Goal: Navigation & Orientation: Understand site structure

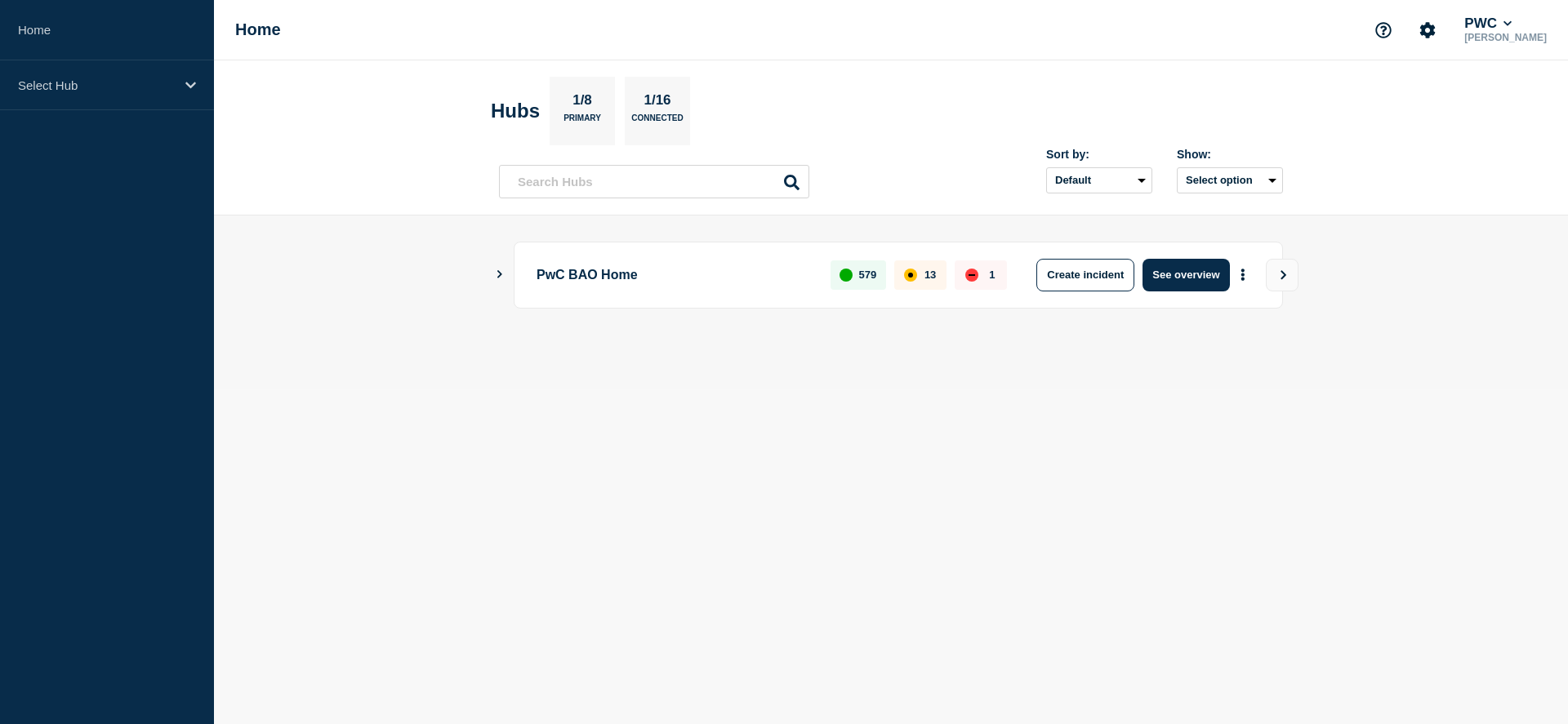
click at [1172, 257] on div "PwC BAO Home 579 13 1 Create incident See overview" at bounding box center [898, 275] width 769 height 67
click at [1178, 279] on button "See overview" at bounding box center [1186, 275] width 86 height 32
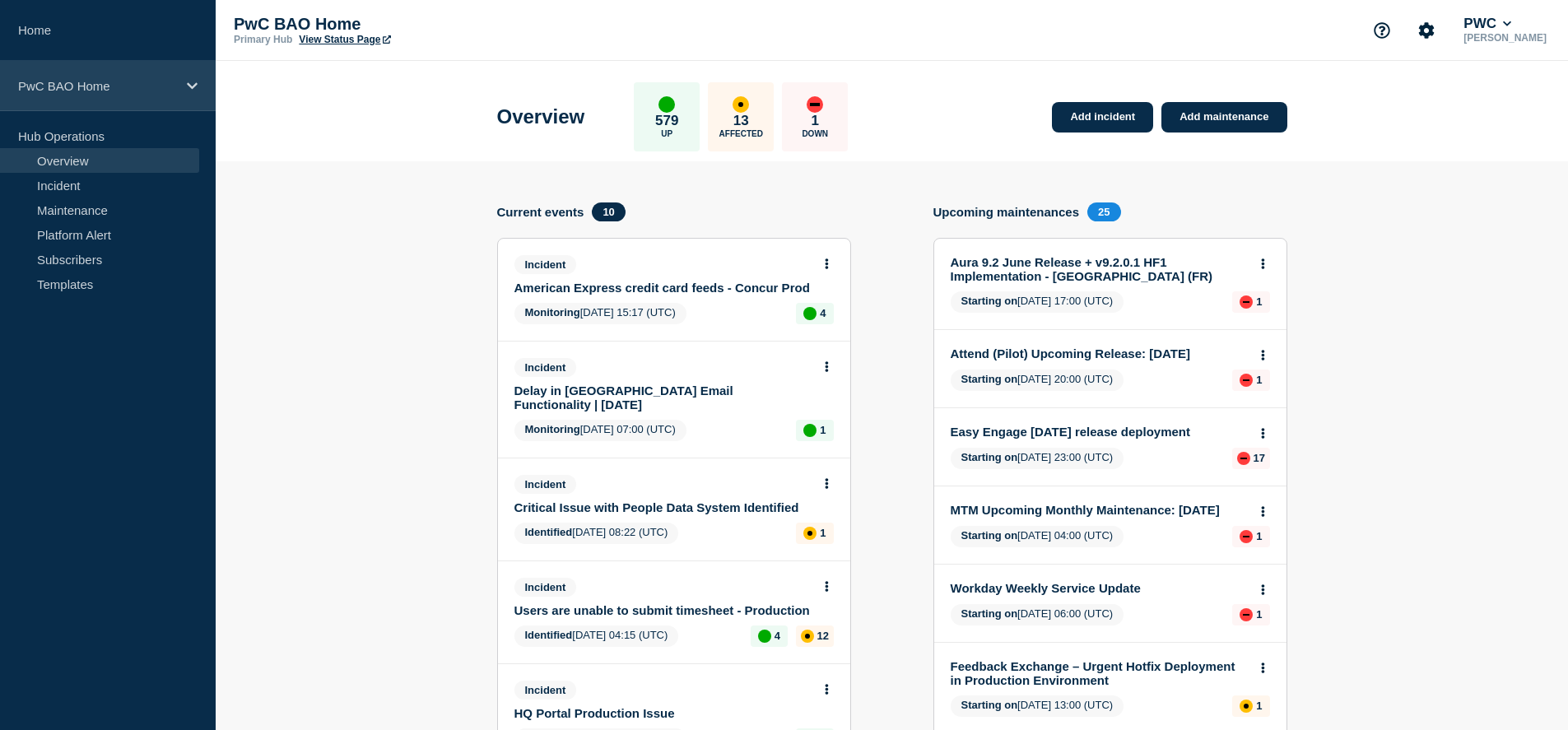
click at [174, 87] on p "PwC BAO Home" at bounding box center [97, 85] width 158 height 14
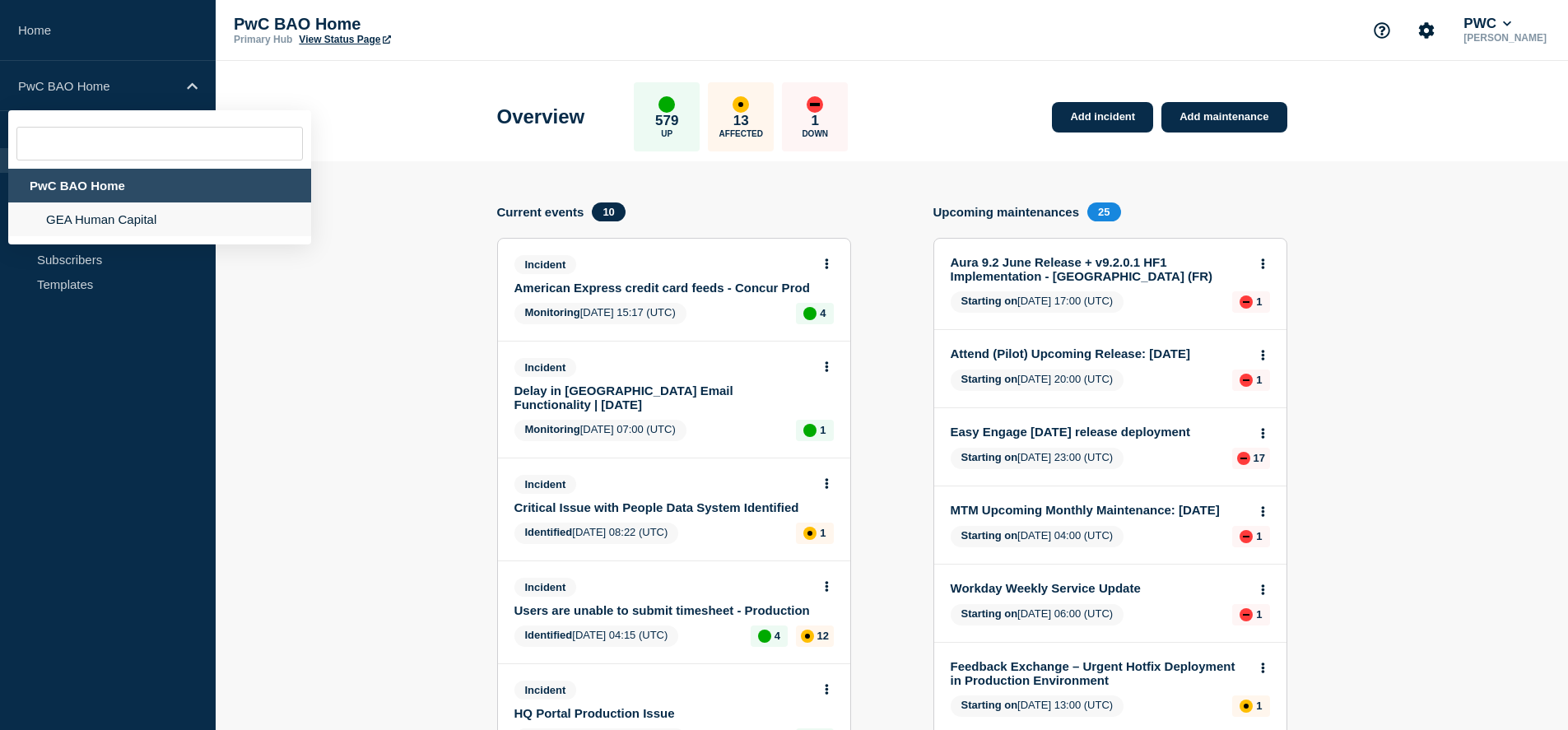
click at [101, 220] on li "GEA Human Capital" at bounding box center [159, 219] width 303 height 33
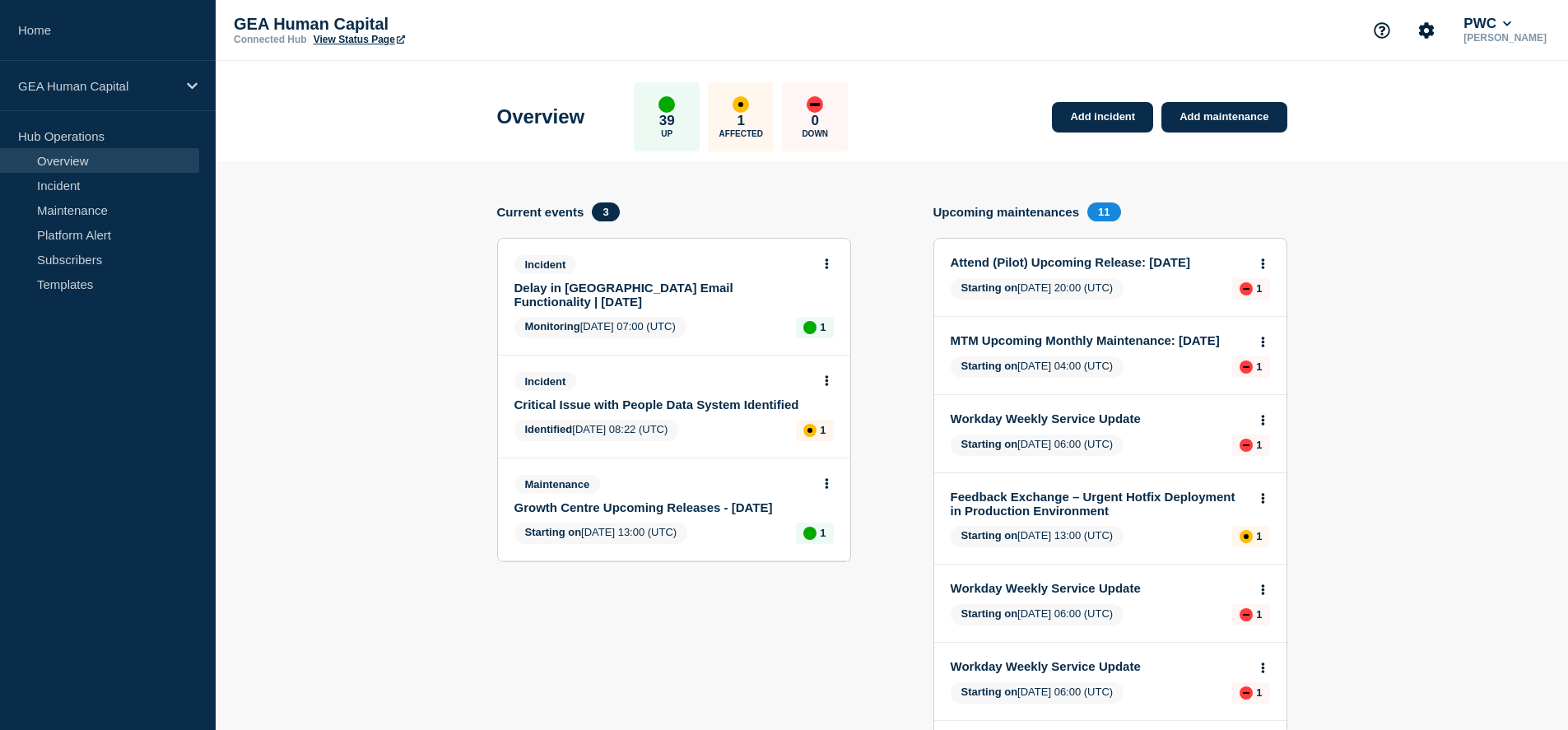
click at [1033, 264] on link "Attend (Pilot) Upcoming Release: [DATE]" at bounding box center [1099, 261] width 298 height 14
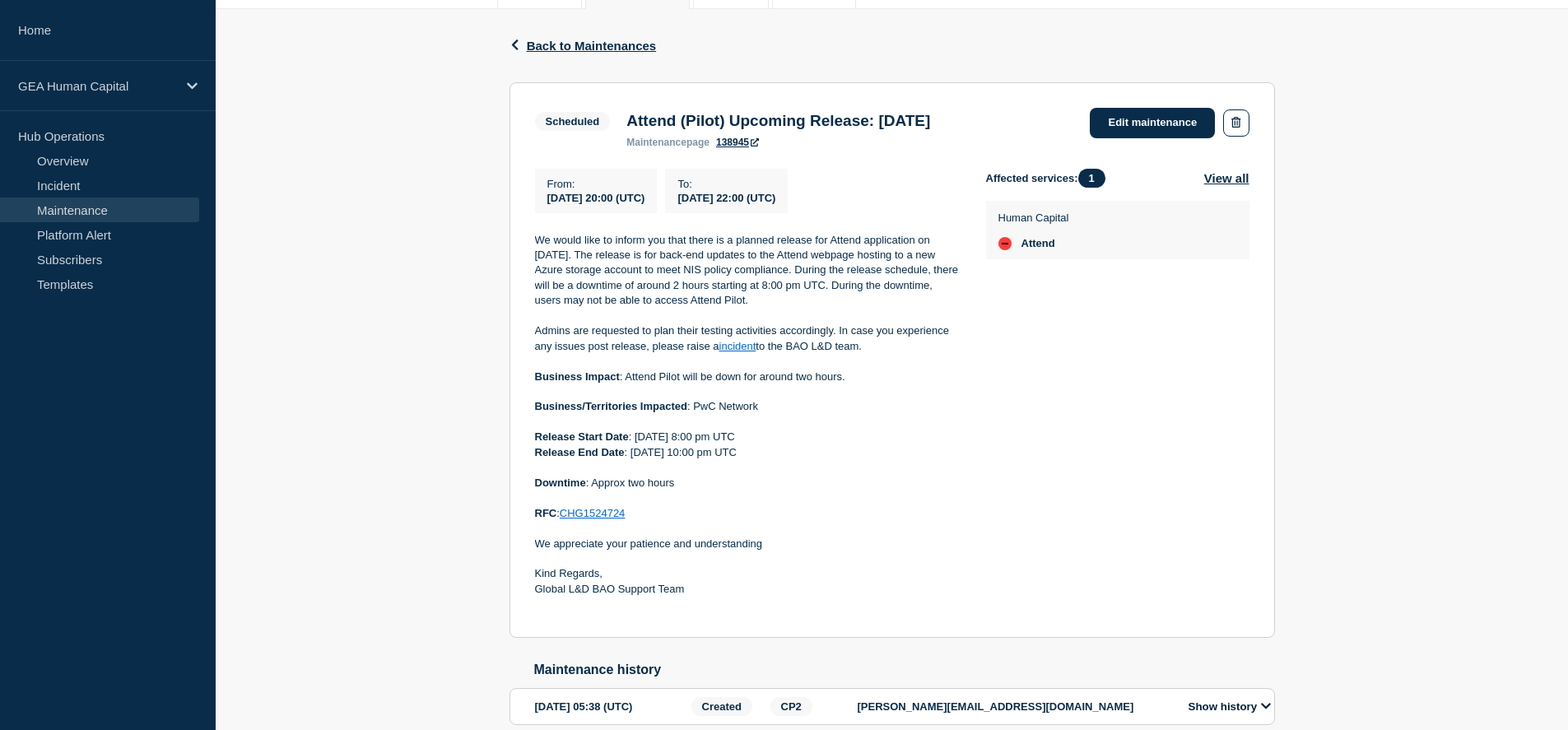
scroll to position [247, 0]
drag, startPoint x: 694, startPoint y: 621, endPoint x: 523, endPoint y: 270, distance: 390.4
click at [503, 267] on div "Back Back to Maintenances Scheduled Attend (Pilot) Upcoming Release: [DATE] Fro…" at bounding box center [893, 393] width 790 height 769
copy div "We would like to inform you that there is a planned release for Attend applicat…"
click at [576, 43] on span "Back to Maintenances" at bounding box center [591, 44] width 130 height 14
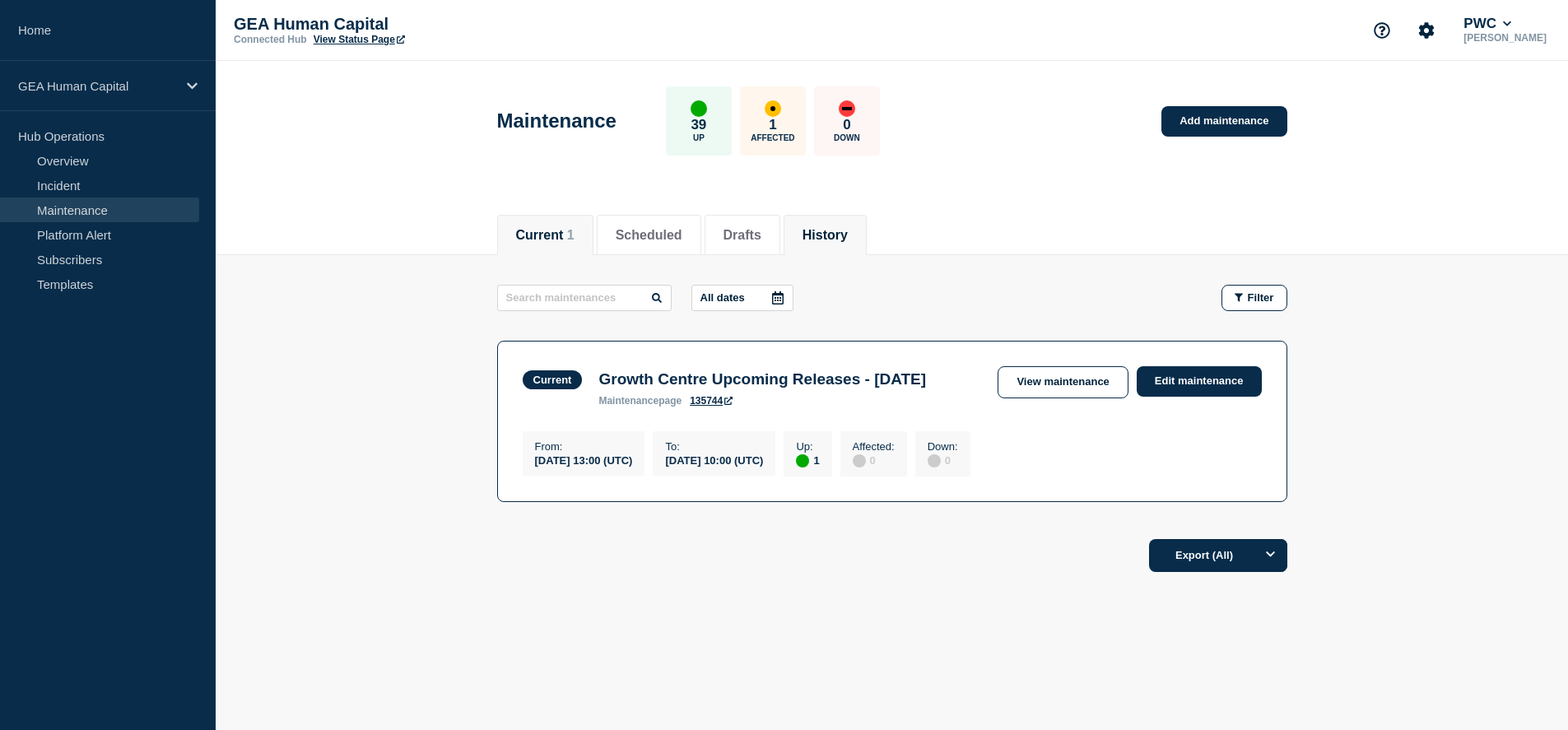
click at [839, 230] on button "History" at bounding box center [825, 235] width 45 height 14
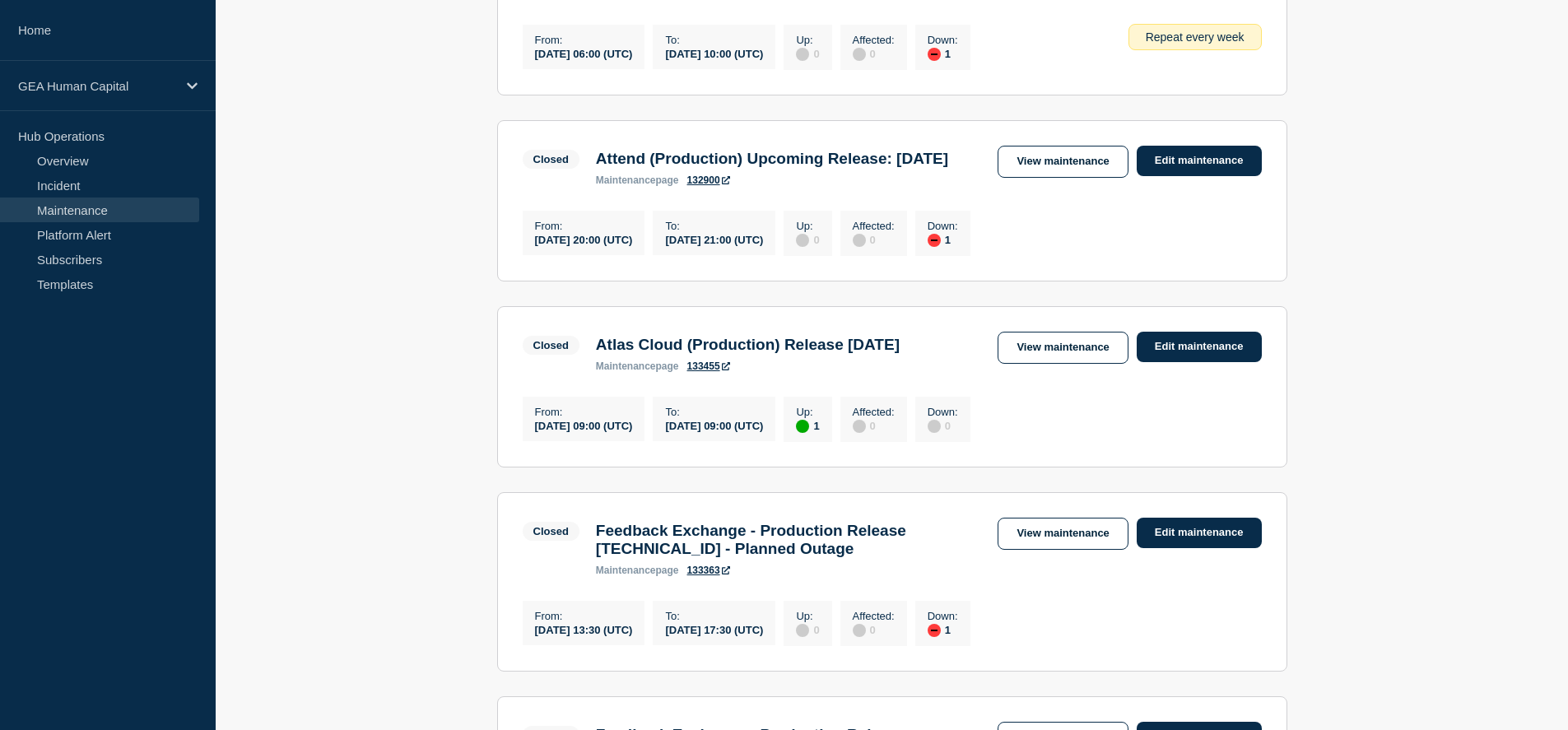
scroll to position [823, 0]
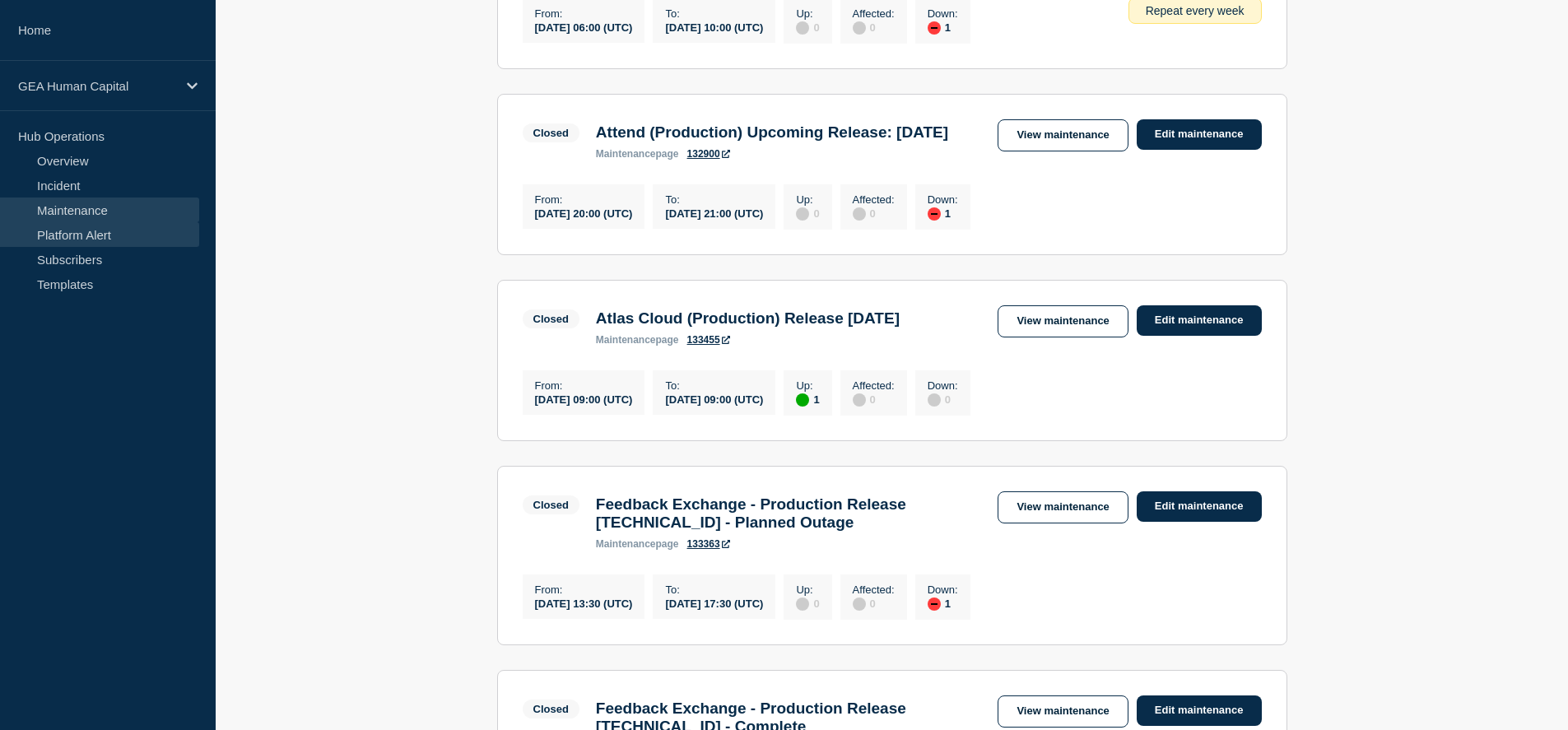
click at [60, 242] on link "Platform Alert" at bounding box center [99, 234] width 199 height 24
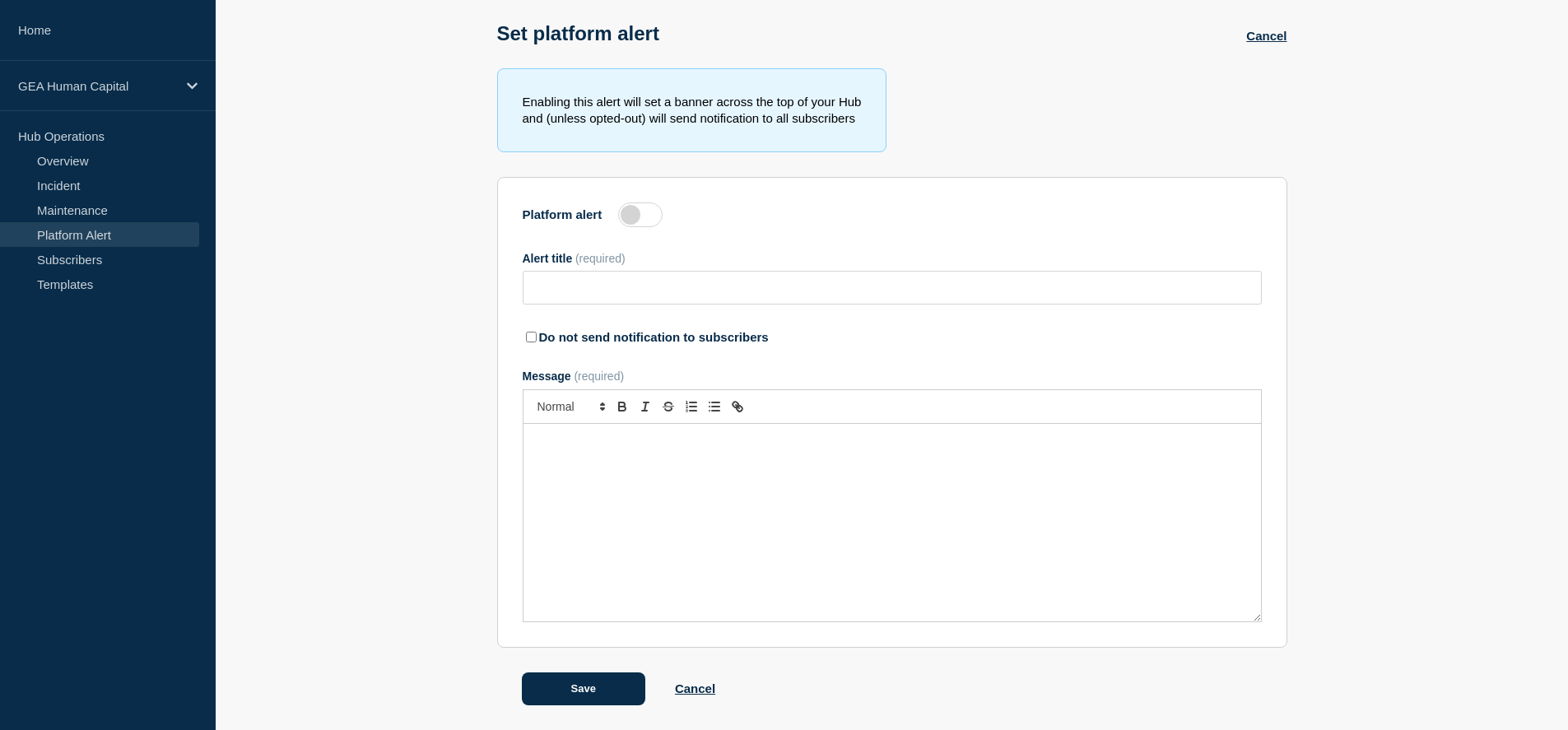
scroll to position [78, 0]
click at [60, 261] on link "Subscribers" at bounding box center [99, 259] width 199 height 24
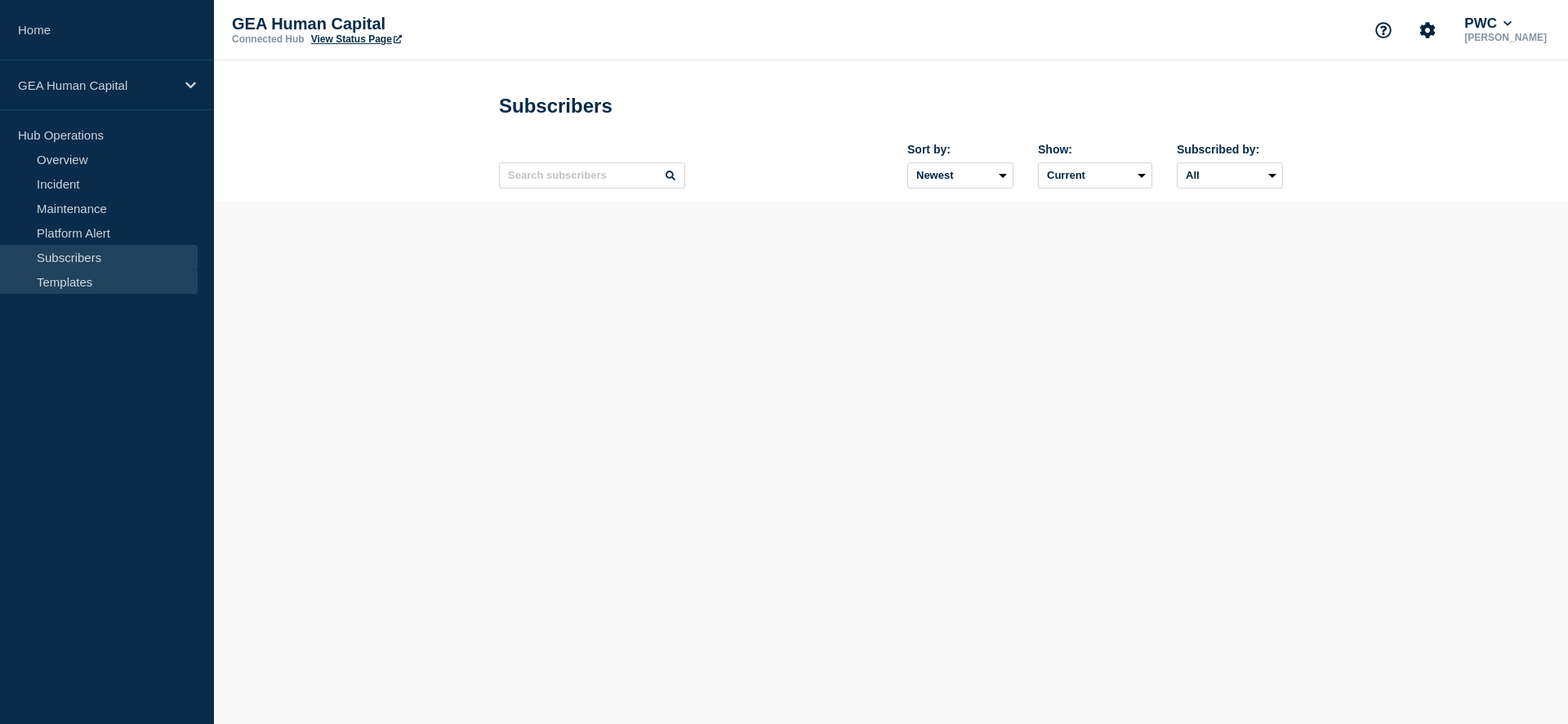
click at [57, 286] on link "Templates" at bounding box center [99, 281] width 197 height 24
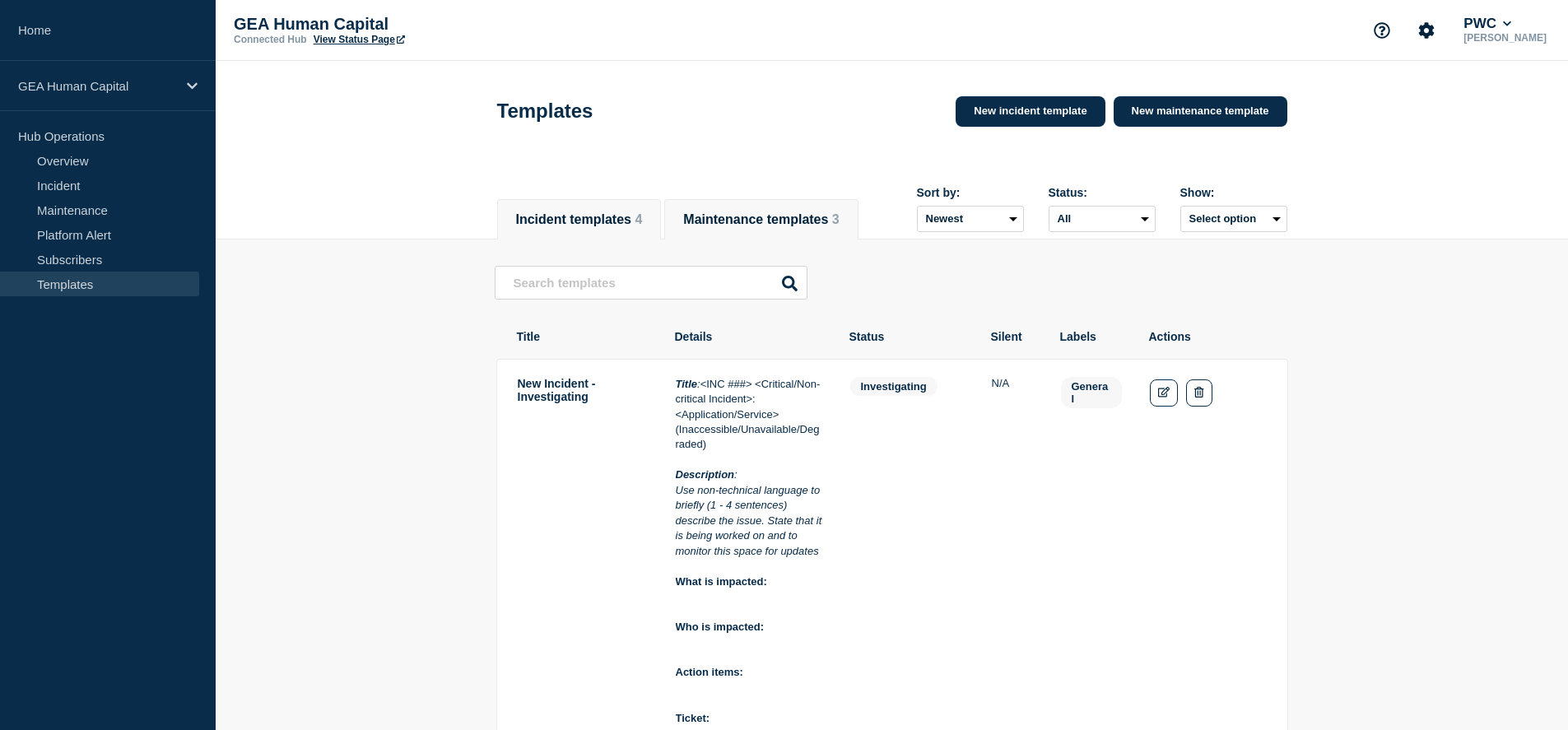
click at [802, 213] on button "Maintenance templates 3" at bounding box center [760, 220] width 156 height 14
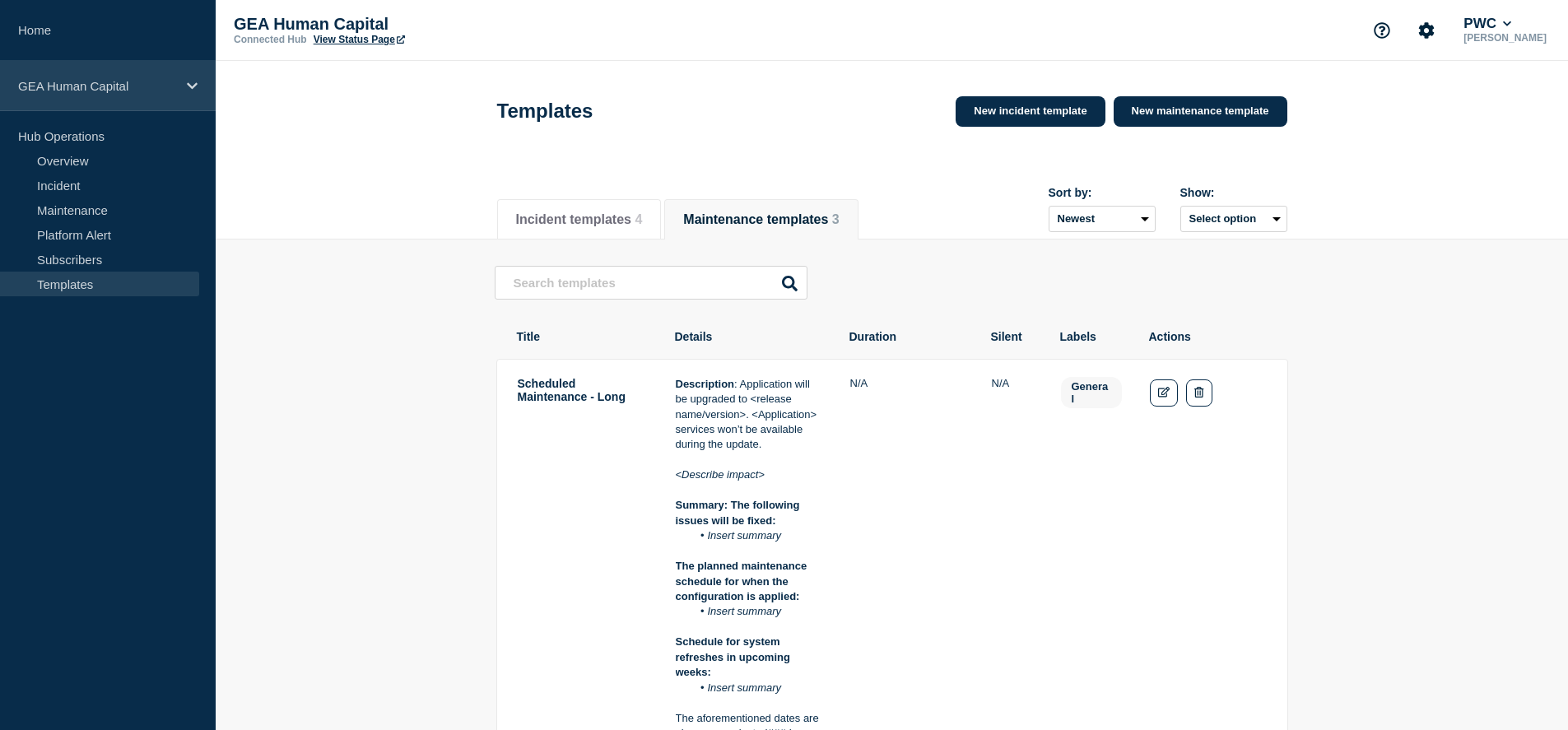
click at [78, 85] on p "GEA Human Capital" at bounding box center [97, 85] width 158 height 14
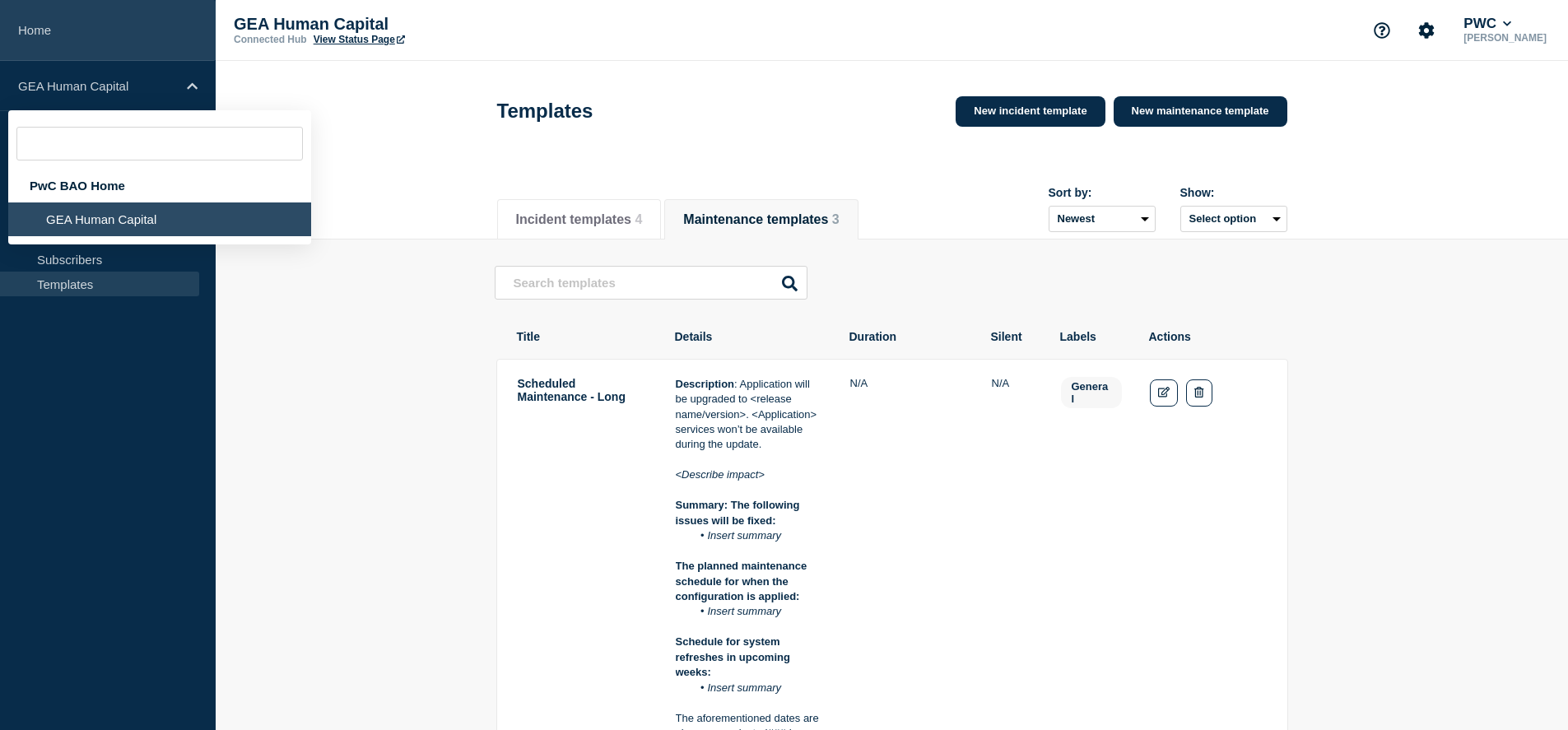
click at [34, 29] on link "Home" at bounding box center [108, 30] width 215 height 61
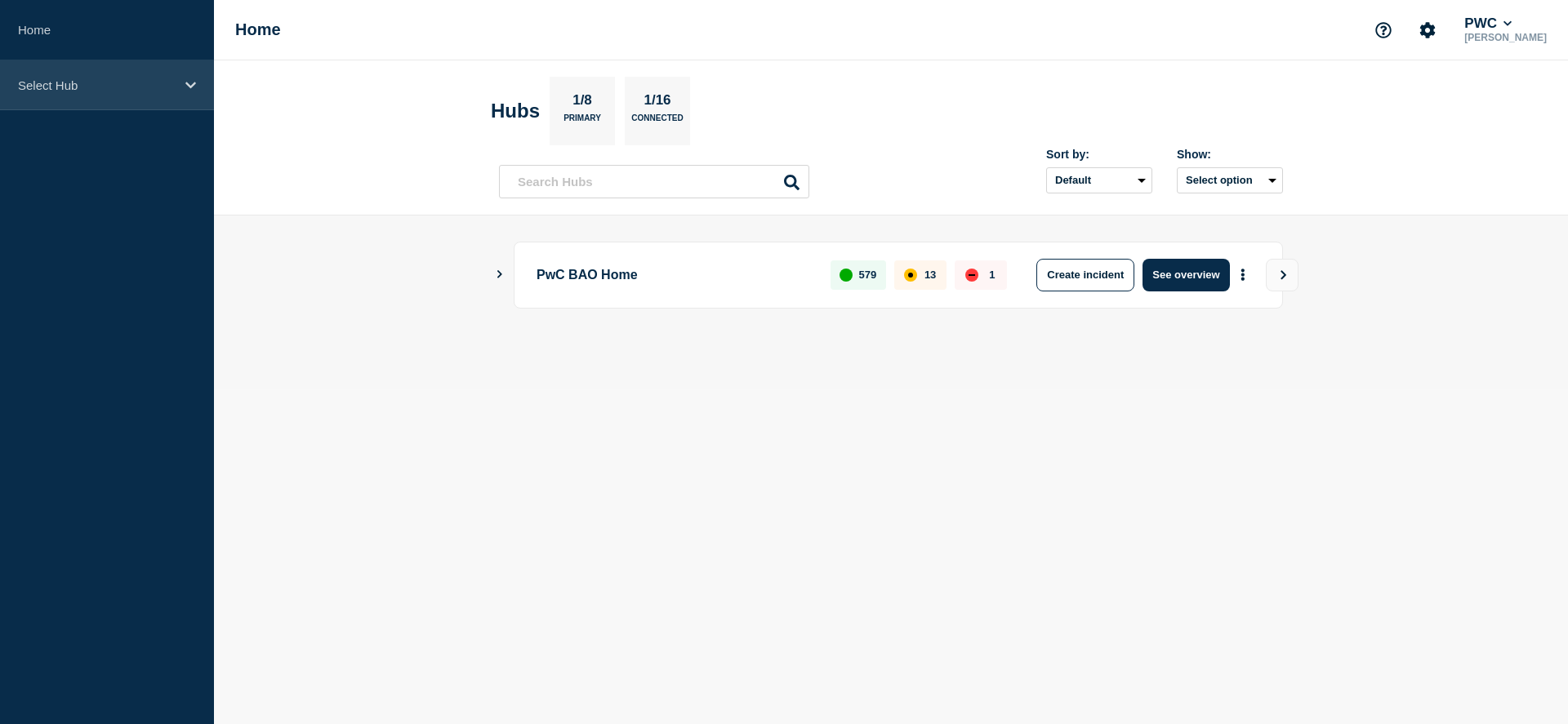
click at [180, 81] on div "Select Hub" at bounding box center [107, 85] width 214 height 50
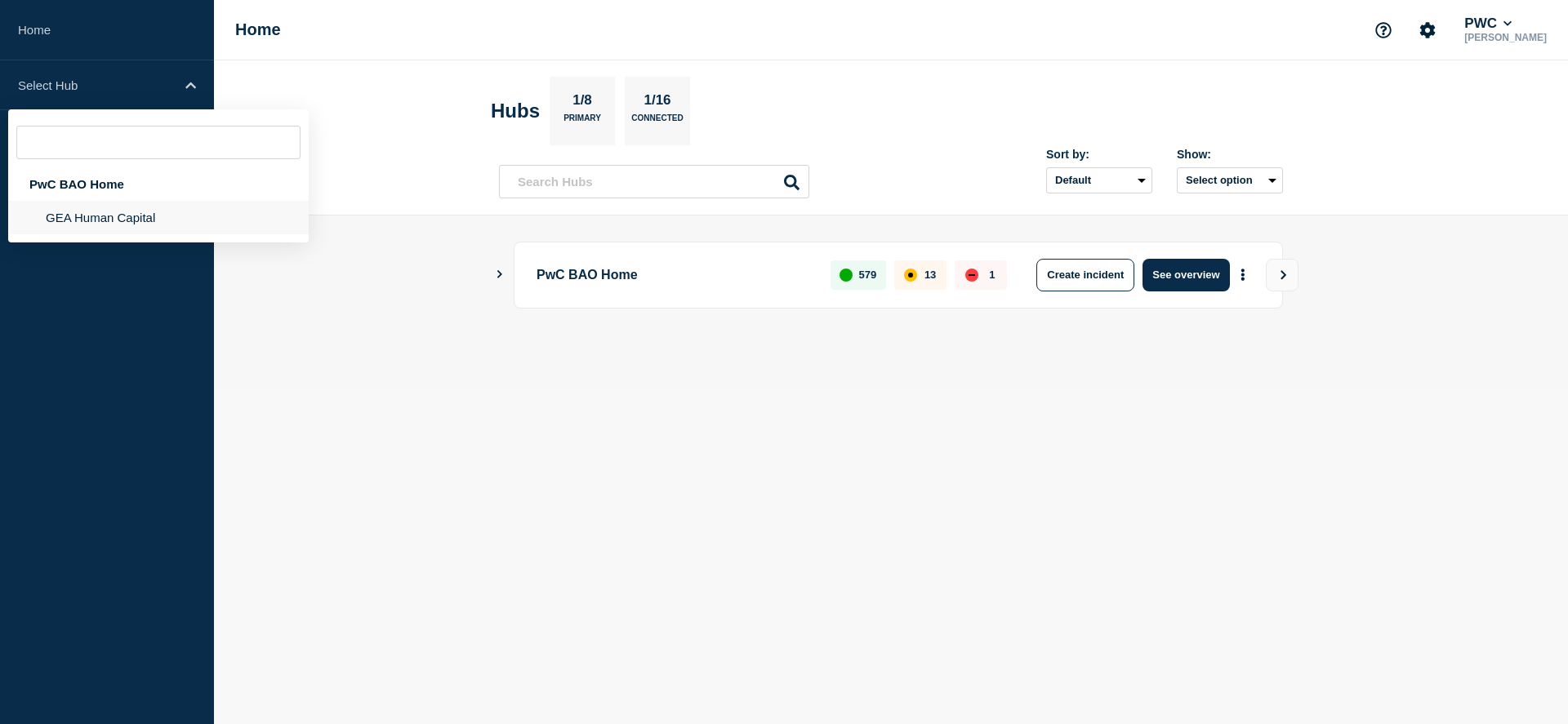
click at [106, 231] on li "GEA Human Capital" at bounding box center [158, 217] width 301 height 33
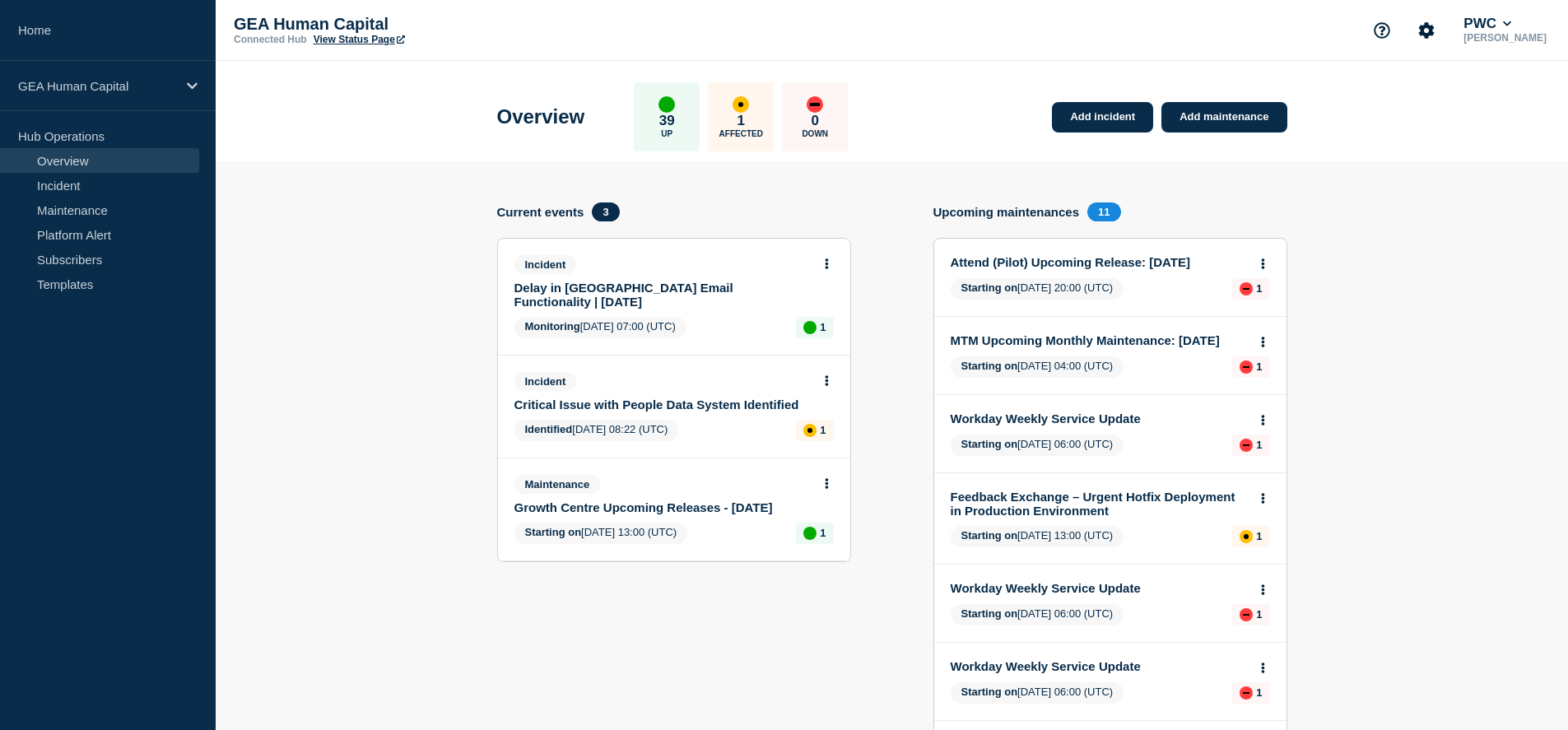
drag, startPoint x: 617, startPoint y: 2, endPoint x: 383, endPoint y: 191, distance: 300.8
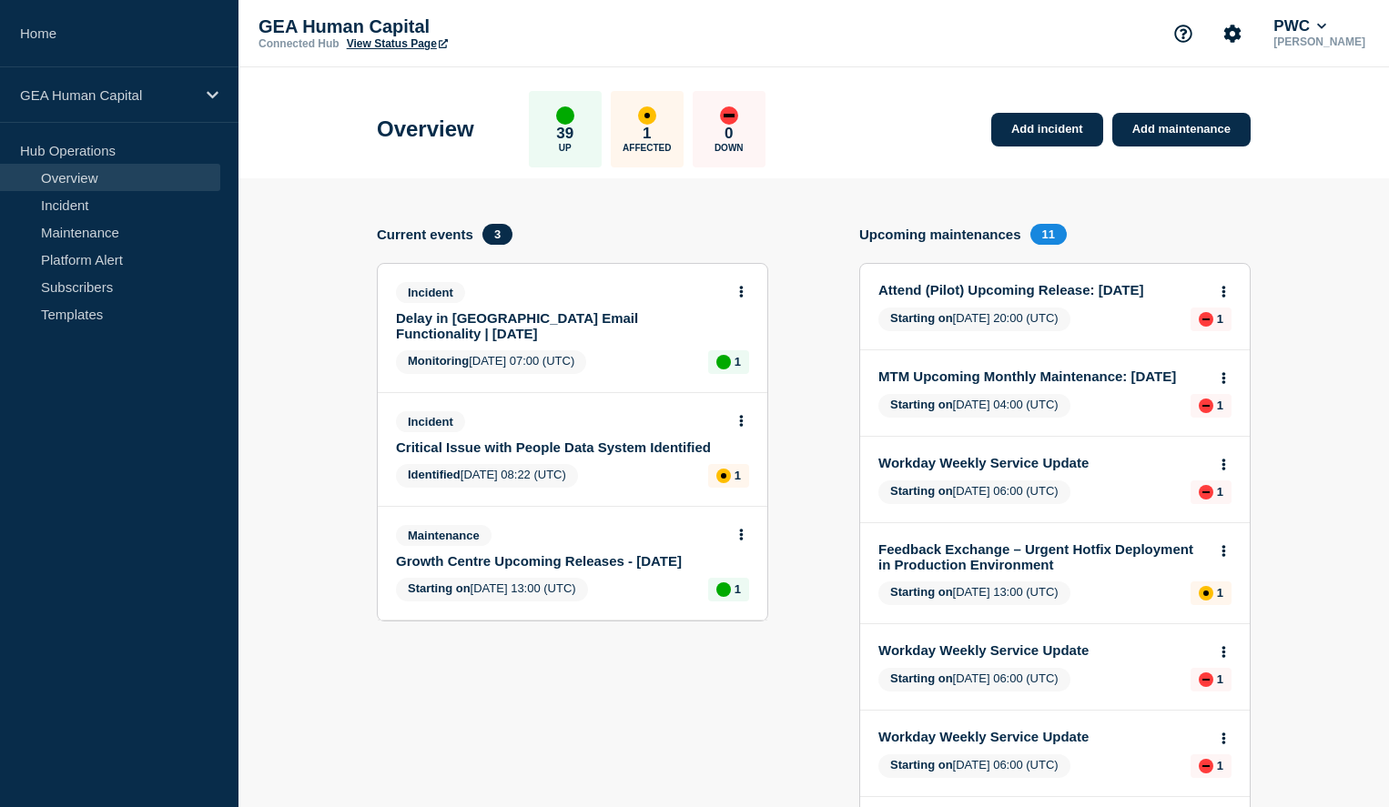
drag, startPoint x: 454, startPoint y: 0, endPoint x: 591, endPoint y: 35, distance: 140.8
click at [591, 35] on p "GEA Human Capital" at bounding box center [440, 26] width 364 height 21
drag, startPoint x: 660, startPoint y: 6, endPoint x: 596, endPoint y: 51, distance: 77.8
click at [596, 51] on div "GEA Human Capital Connected Hub View Status Page PWC [PERSON_NAME]" at bounding box center [813, 33] width 1150 height 67
drag, startPoint x: 594, startPoint y: 1, endPoint x: 595, endPoint y: 20, distance: 19.1
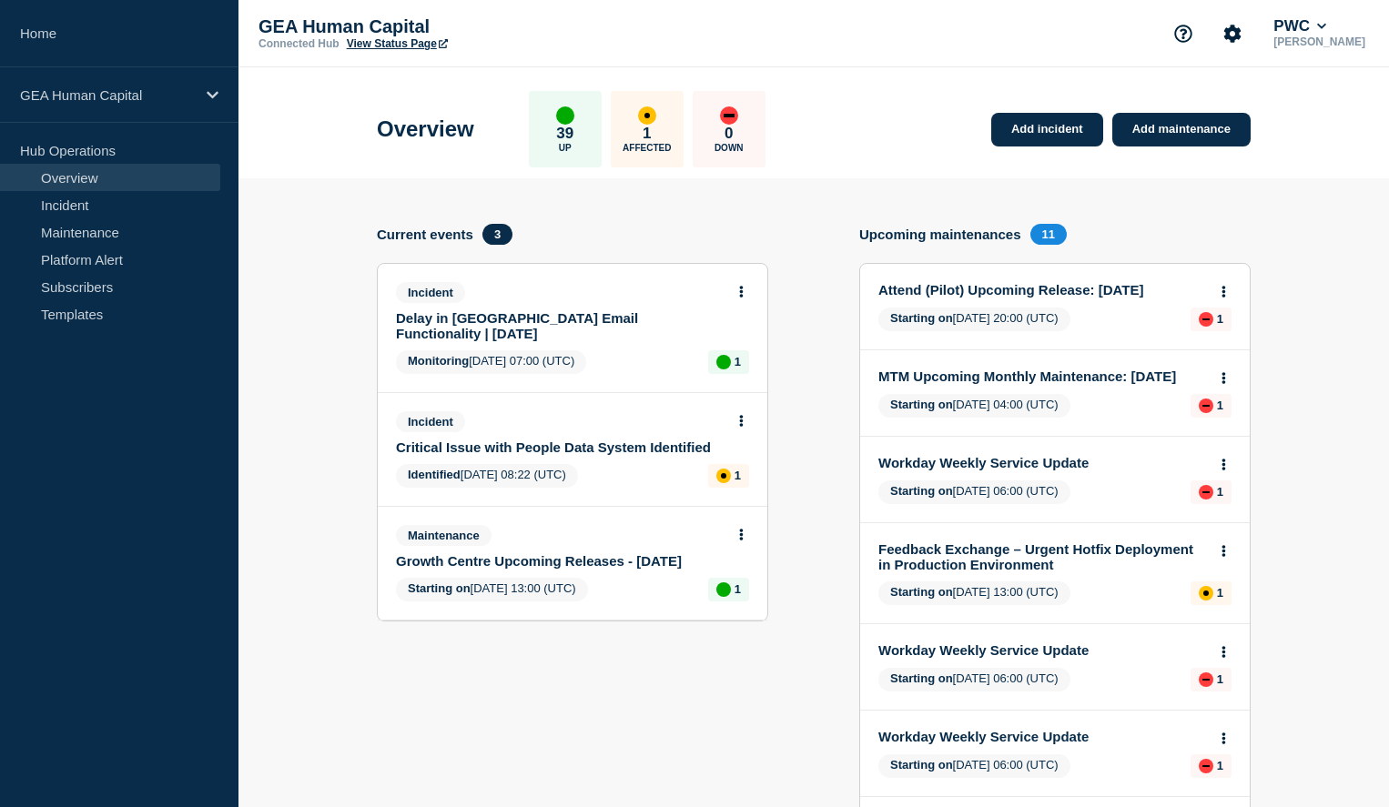
click at [595, 20] on p "GEA Human Capital" at bounding box center [440, 26] width 364 height 21
drag, startPoint x: 1036, startPoint y: 1, endPoint x: 1357, endPoint y: 245, distance: 403.3
